Goal: Complete application form

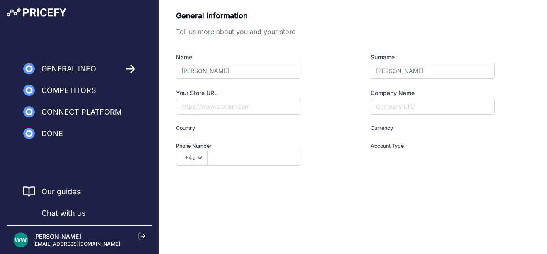
type input "I am a Merchant"
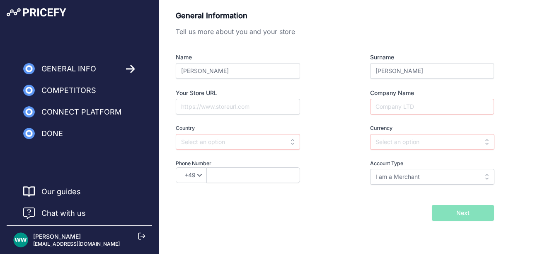
click at [61, 215] on span "Chat with us" at bounding box center [63, 213] width 44 height 12
click at [65, 212] on span "Chat with us" at bounding box center [63, 213] width 44 height 12
click at [66, 212] on span "Chat with us" at bounding box center [63, 213] width 44 height 12
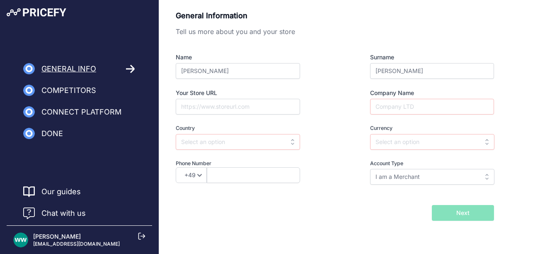
click at [65, 212] on span "Chat with us" at bounding box center [63, 213] width 44 height 12
